Goal: Information Seeking & Learning: Learn about a topic

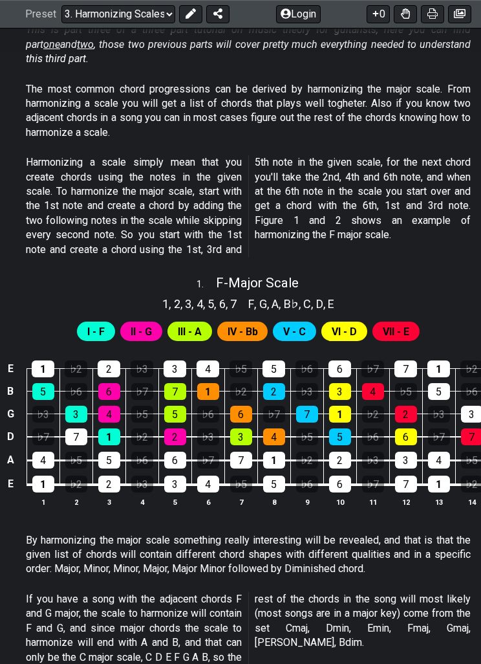
scroll to position [326, 0]
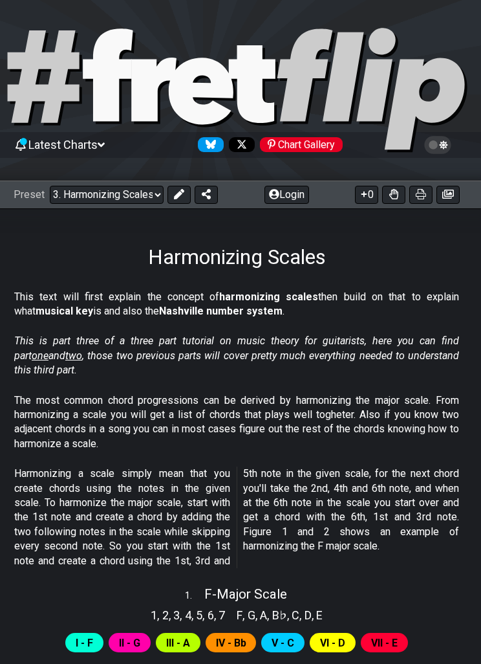
scroll to position [0, 11]
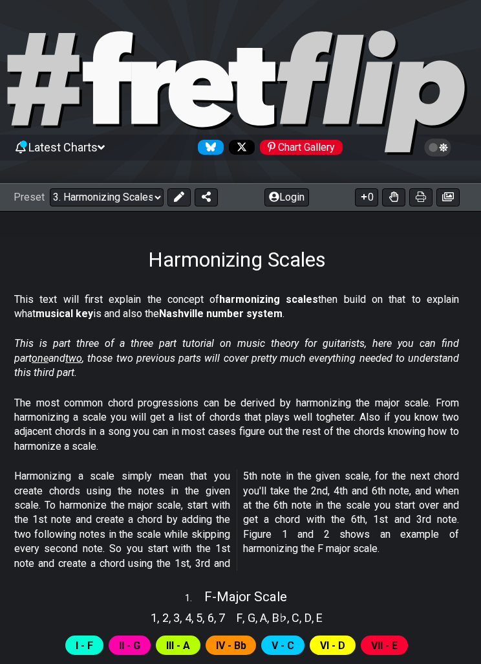
click at [49, 352] on span "one" at bounding box center [40, 358] width 17 height 12
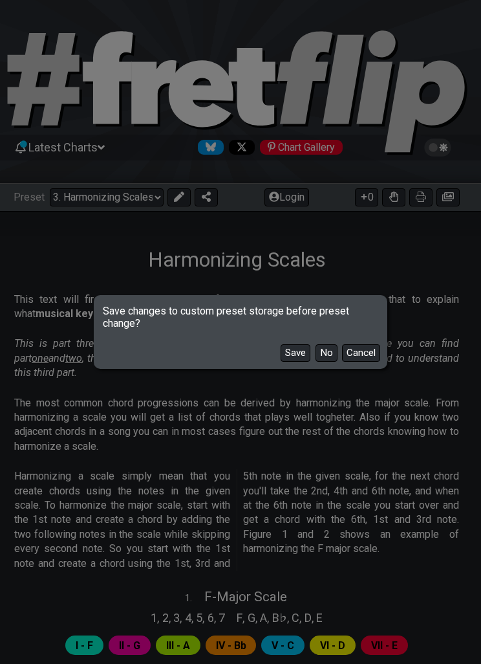
click at [336, 350] on button "No" at bounding box center [327, 352] width 22 height 17
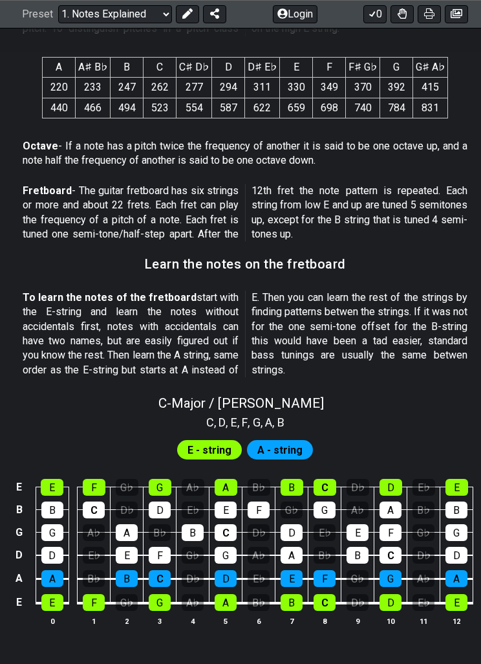
scroll to position [940, 3]
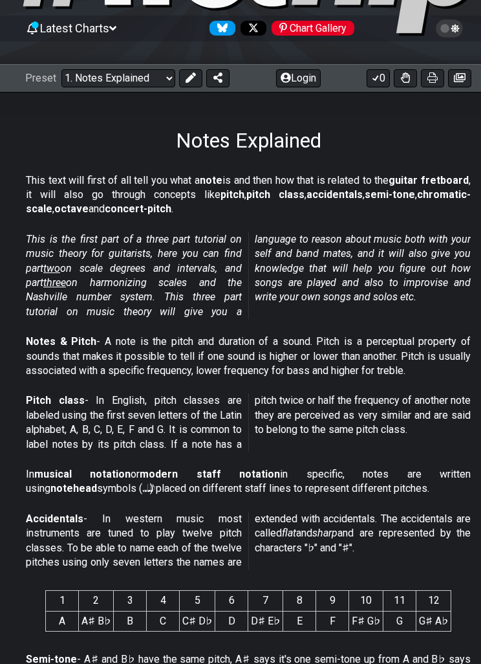
scroll to position [119, 0]
click at [142, 77] on select "Welcome to #fretflip! Initial Preset Custom Preset Minor Pentatonic Major Penta…" at bounding box center [118, 78] width 114 height 18
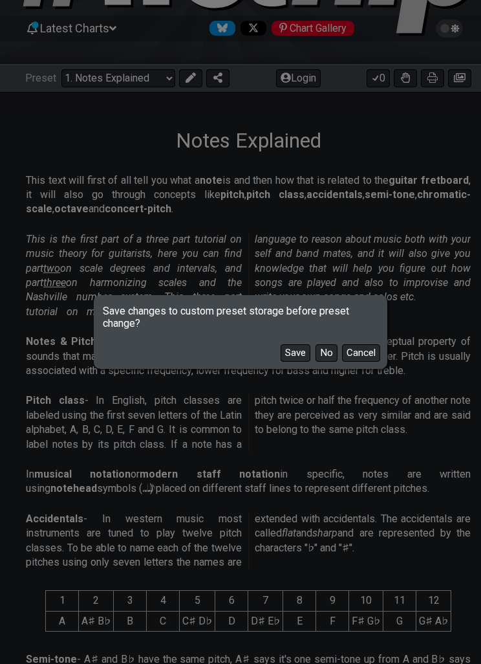
click at [329, 349] on button "No" at bounding box center [327, 352] width 22 height 17
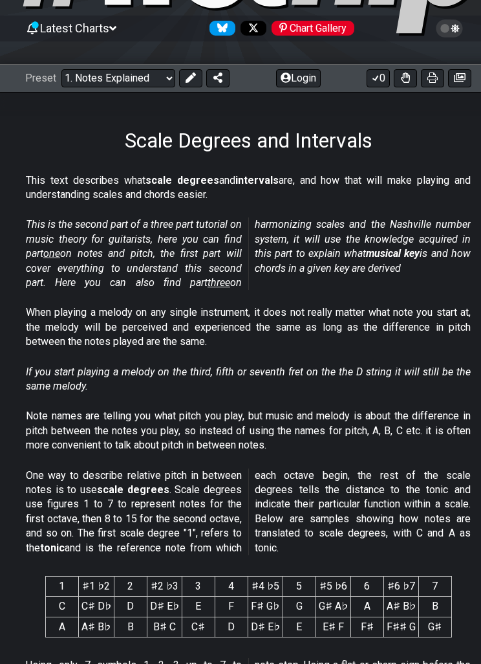
select select "/scale-degrees-and-intervals"
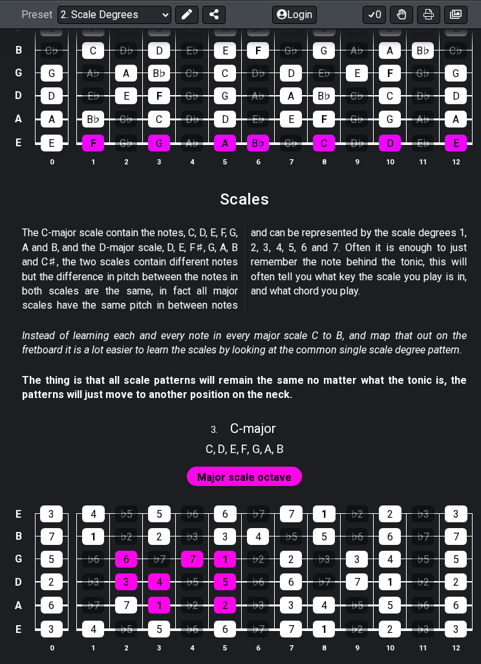
scroll to position [1226, 4]
